Goal: Book appointment/travel/reservation

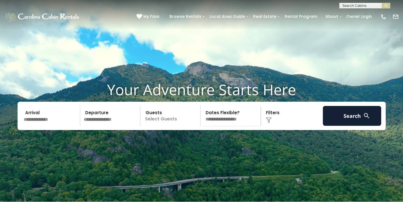
click at [242, 68] on video at bounding box center [201, 101] width 403 height 202
click at [51, 125] on input "text" at bounding box center [51, 116] width 59 height 20
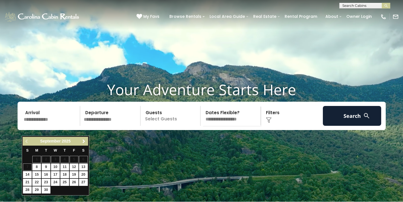
click at [82, 141] on span "Next" at bounding box center [84, 141] width 5 height 5
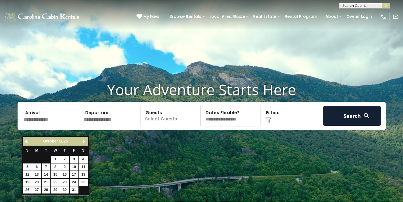
click at [76, 166] on link "10" at bounding box center [74, 166] width 9 height 7
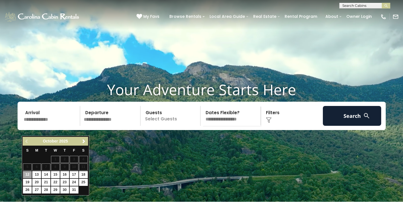
type input "********"
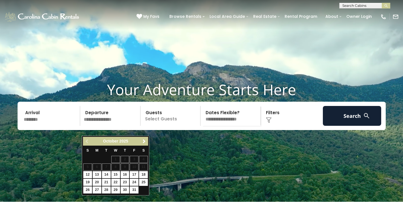
click at [96, 174] on link "13" at bounding box center [97, 174] width 9 height 7
type input "********"
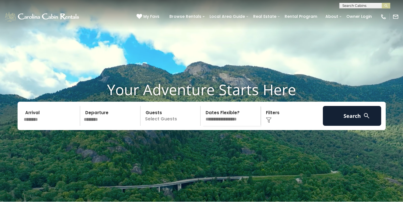
click at [162, 126] on p "Select Guests" at bounding box center [171, 116] width 58 height 20
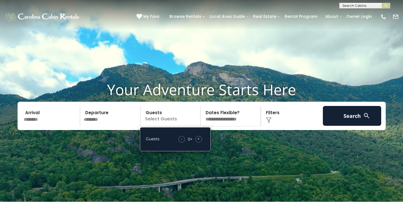
click at [199, 142] on span "+" at bounding box center [198, 139] width 2 height 6
click at [228, 161] on video at bounding box center [201, 101] width 403 height 202
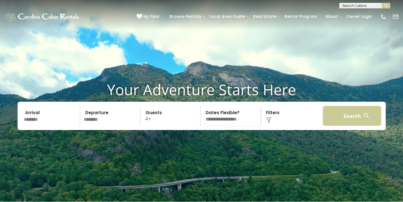
click at [352, 126] on button "Search" at bounding box center [352, 116] width 59 height 20
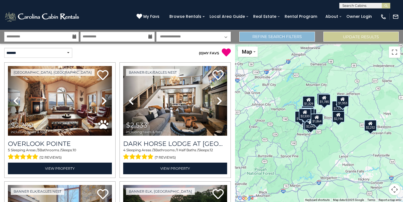
click at [265, 37] on link "Refine Search Filters" at bounding box center [276, 37] width 75 height 10
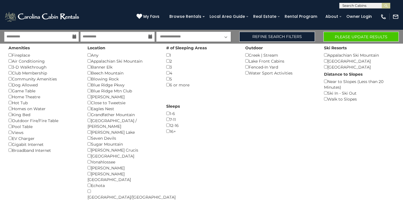
click at [341, 37] on button "Please Update Results" at bounding box center [360, 37] width 75 height 10
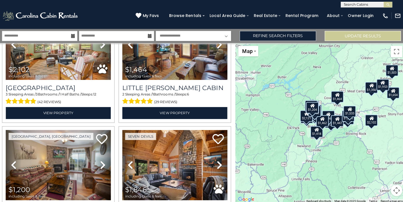
scroll to position [294, 0]
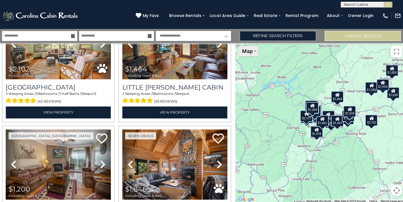
click at [249, 51] on span "Map" at bounding box center [247, 52] width 10 height 6
click at [246, 69] on li "Map" at bounding box center [254, 70] width 33 height 9
click at [393, 51] on button "Toggle fullscreen view" at bounding box center [394, 51] width 11 height 11
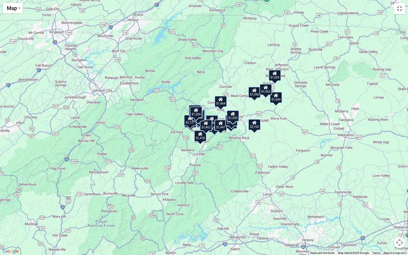
click at [317, 135] on div "$1,373 $1,953 $1,166 $1,684 $2,102 $1,464 $1,200 $1,846 $1,418 $1,697 $1,356 $1…" at bounding box center [204, 127] width 408 height 255
click at [17, 9] on span "Map" at bounding box center [12, 8] width 10 height 6
click at [18, 29] on li "Map" at bounding box center [19, 27] width 33 height 9
click at [399, 11] on button "Toggle fullscreen view" at bounding box center [398, 8] width 11 height 11
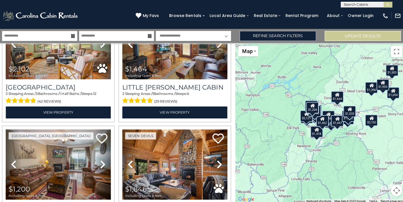
drag, startPoint x: 390, startPoint y: 188, endPoint x: 369, endPoint y: 179, distance: 22.2
click at [370, 179] on div "$1,373 $1,953 $1,166 $1,684 $2,102 $1,464 $1,200 $1,846 $1,418 $1,697 $1,356 $1…" at bounding box center [319, 123] width 168 height 158
click at [346, 146] on div "$1,373 $1,953 $1,166 $1,684 $2,102 $1,464 $1,200 $1,846 $1,418 $1,697 $1,356 $1…" at bounding box center [319, 123] width 168 height 158
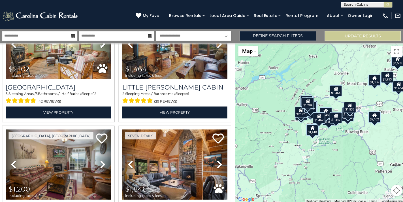
click at [346, 146] on div "$1,373 $1,953 $1,166 $1,684 $2,102 $1,464 $1,200 $1,846 $1,418 $1,697 $1,356 $1…" at bounding box center [319, 123] width 168 height 158
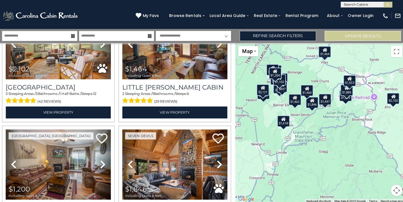
click at [282, 120] on div "$1,418" at bounding box center [282, 120] width 12 height 11
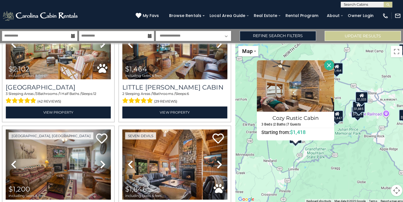
click at [330, 146] on div "$1,373 $1,953 $1,166 $1,684 $2,102 $1,464 $1,200 $1,846 $1,418 $1,697 $1,356 $1…" at bounding box center [319, 123] width 168 height 158
click at [329, 63] on button "Close" at bounding box center [328, 66] width 10 height 10
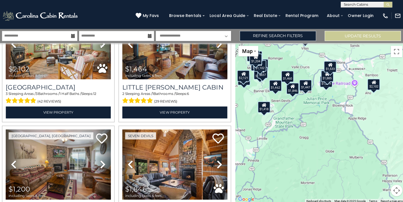
drag, startPoint x: 373, startPoint y: 161, endPoint x: 340, endPoint y: 131, distance: 44.7
click at [340, 131] on div "$1,373 $1,953 $1,166 $1,684 $2,102 $1,464 $1,200 $1,846 $1,418 $1,697 $1,356 $1…" at bounding box center [319, 123] width 168 height 158
click at [322, 85] on div "$1,229" at bounding box center [324, 81] width 12 height 11
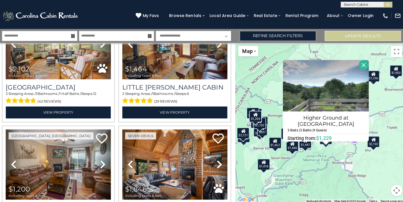
click at [359, 62] on button "Close" at bounding box center [362, 65] width 10 height 10
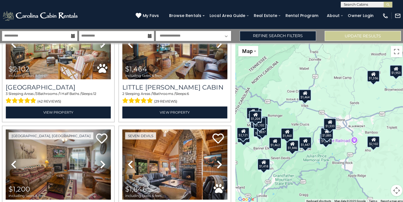
click at [324, 135] on div "$1,885" at bounding box center [325, 132] width 12 height 11
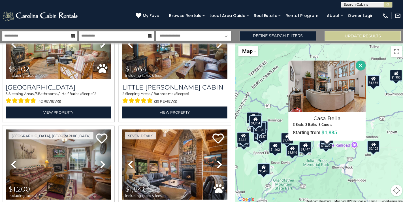
click at [360, 62] on button "Close" at bounding box center [359, 66] width 10 height 10
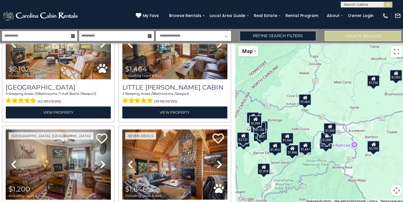
click at [302, 143] on icon at bounding box center [304, 145] width 5 height 4
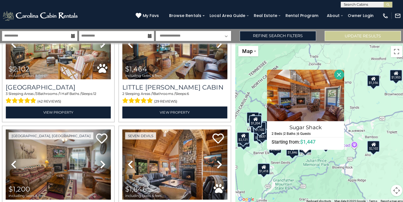
click at [337, 72] on button "Close" at bounding box center [338, 75] width 10 height 10
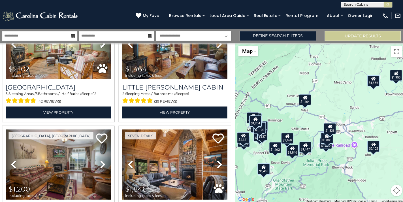
click at [284, 138] on div "$1,460" at bounding box center [286, 137] width 12 height 11
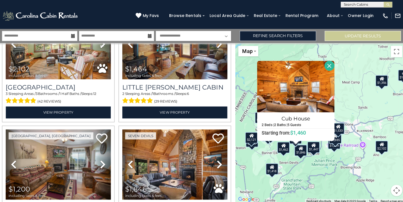
click at [328, 64] on button "Close" at bounding box center [328, 66] width 10 height 10
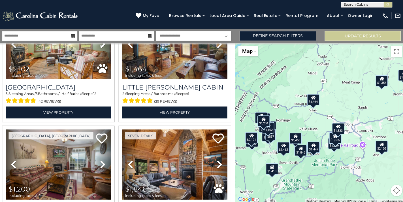
click at [299, 147] on icon at bounding box center [299, 148] width 5 height 4
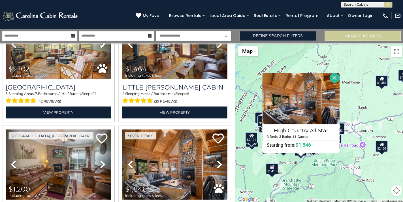
click at [335, 76] on button "Close" at bounding box center [333, 78] width 10 height 10
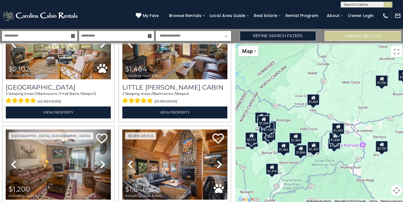
click at [282, 145] on icon at bounding box center [282, 145] width 5 height 4
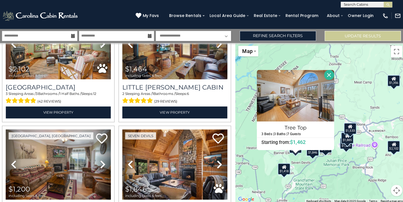
click at [328, 72] on button "Close" at bounding box center [328, 75] width 10 height 10
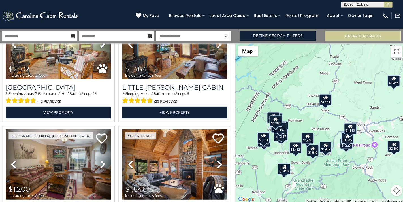
click at [263, 136] on div "$2,121" at bounding box center [262, 136] width 12 height 11
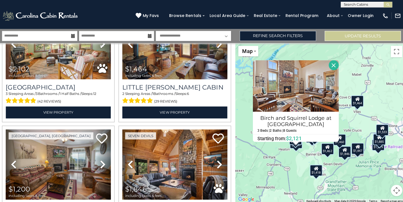
click at [329, 65] on button "Close" at bounding box center [332, 66] width 10 height 10
